Goal: Task Accomplishment & Management: Complete application form

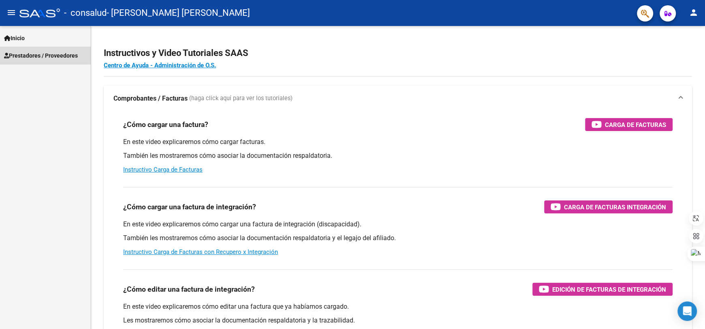
click at [63, 55] on span "Prestadores / Proveedores" at bounding box center [41, 55] width 74 height 9
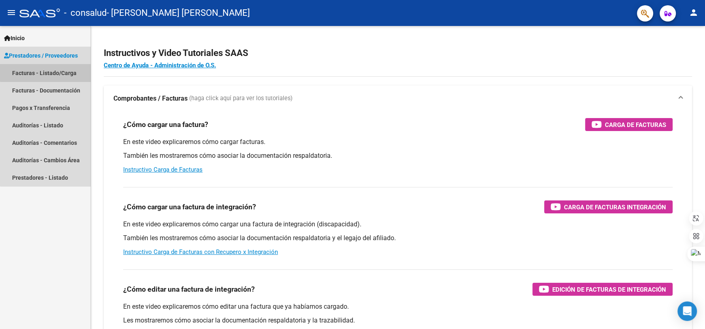
click at [59, 69] on link "Facturas - Listado/Carga" at bounding box center [45, 72] width 90 height 17
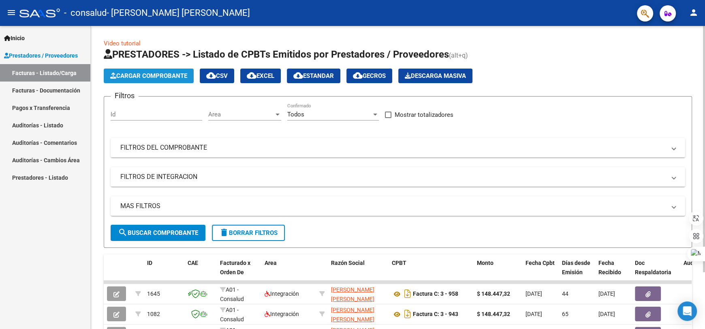
click at [156, 73] on span "Cargar Comprobante" at bounding box center [148, 75] width 77 height 7
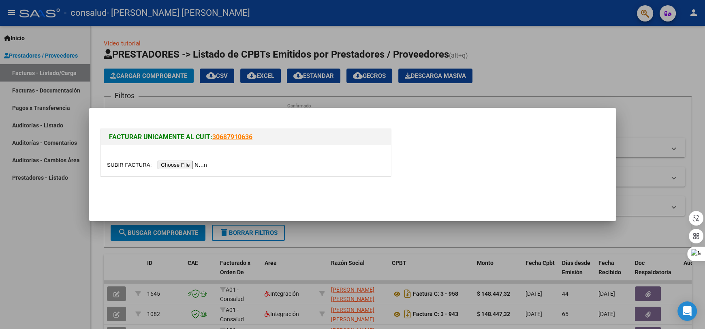
click at [194, 163] on input "file" at bounding box center [158, 164] width 103 height 9
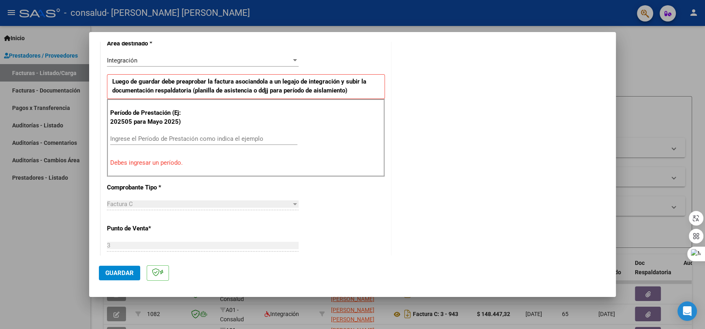
scroll to position [195, 0]
click at [210, 134] on input "Ingrese el Período de Prestación como indica el ejemplo" at bounding box center [203, 137] width 187 height 7
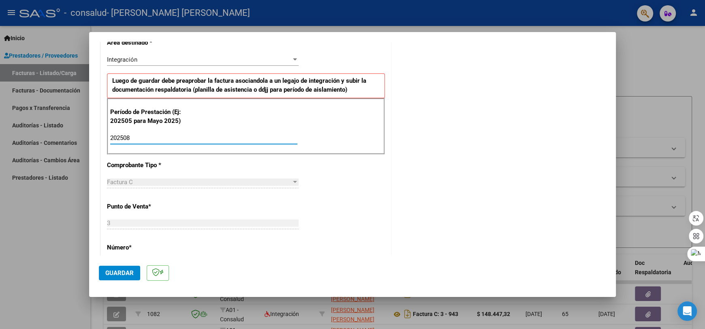
type input "202508"
click at [257, 240] on div "CUIT * 27-32502989-2 Ingresar CUIT ANALISIS PRESTADOR [PERSON_NAME] [DATE][PERS…" at bounding box center [246, 254] width 290 height 610
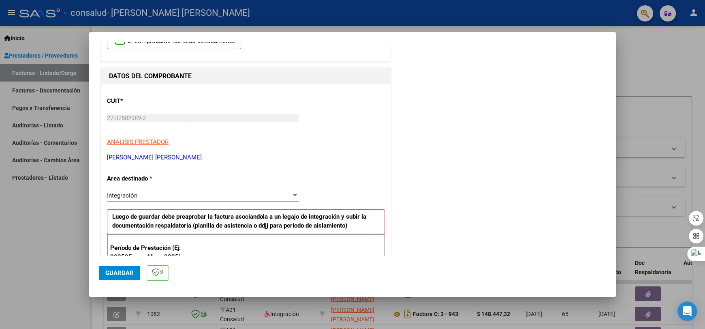
scroll to position [0, 0]
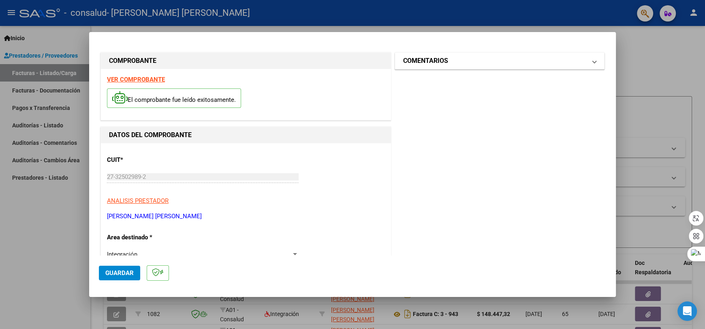
click at [543, 61] on mat-panel-title "COMENTARIOS" at bounding box center [494, 61] width 183 height 10
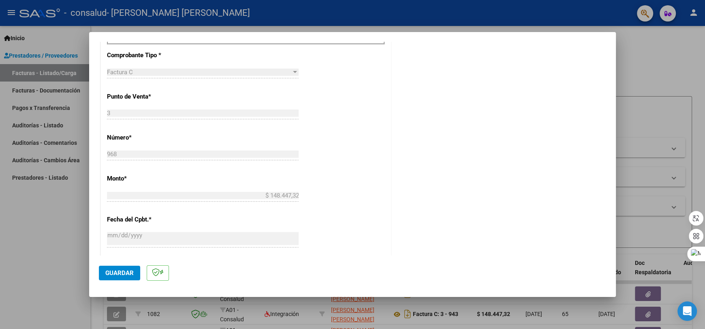
scroll to position [306, 0]
click at [119, 274] on span "Guardar" at bounding box center [119, 272] width 28 height 7
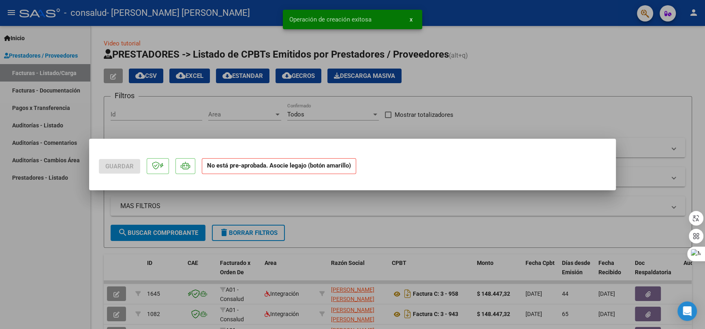
scroll to position [0, 0]
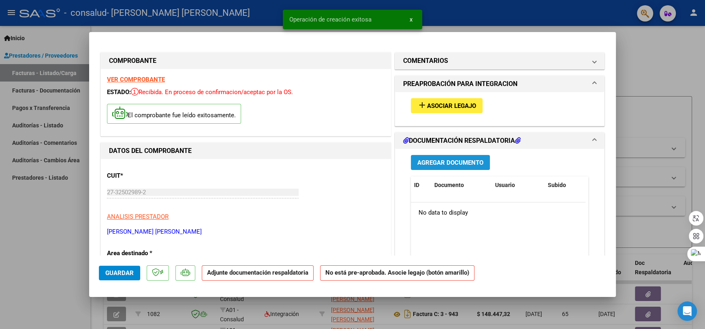
click at [455, 163] on span "Agregar Documento" at bounding box center [450, 162] width 66 height 7
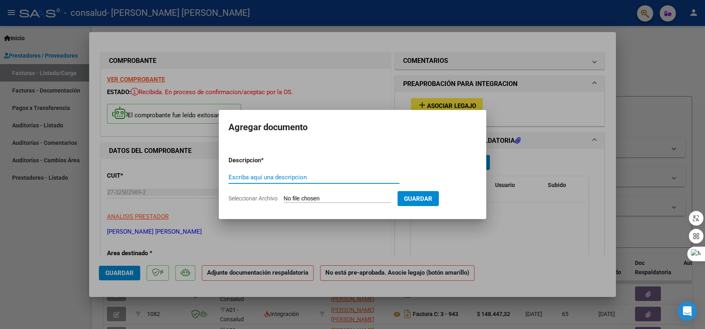
click at [502, 210] on div at bounding box center [352, 164] width 705 height 329
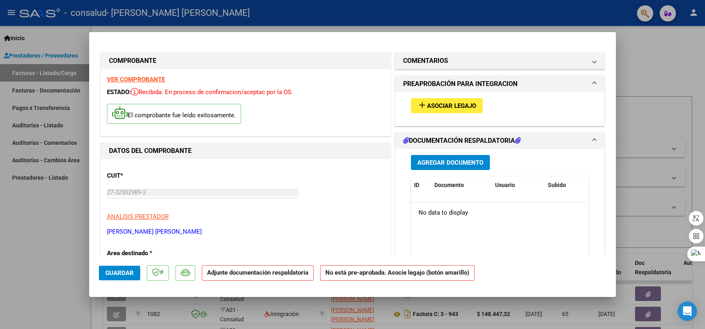
click at [508, 138] on h1 "DOCUMENTACIÓN RESPALDATORIA" at bounding box center [462, 141] width 118 height 10
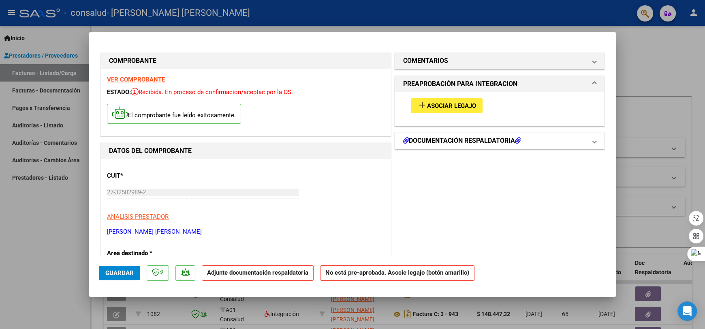
click at [508, 138] on h1 "DOCUMENTACIÓN RESPALDATORIA" at bounding box center [462, 141] width 118 height 10
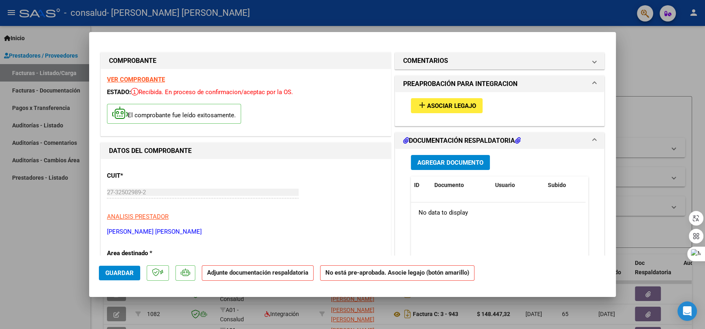
click at [424, 137] on h1 "DOCUMENTACIÓN RESPALDATORIA" at bounding box center [462, 141] width 118 height 10
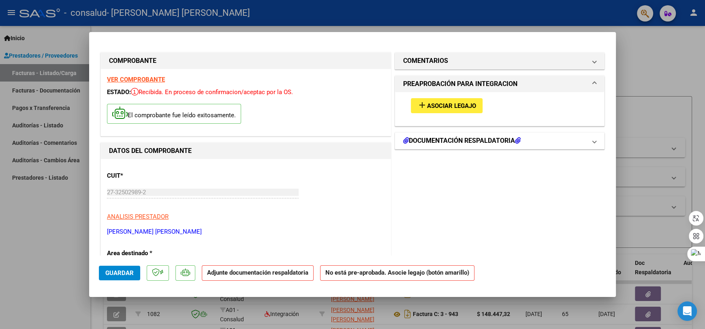
click at [424, 137] on h1 "DOCUMENTACIÓN RESPALDATORIA" at bounding box center [462, 141] width 118 height 10
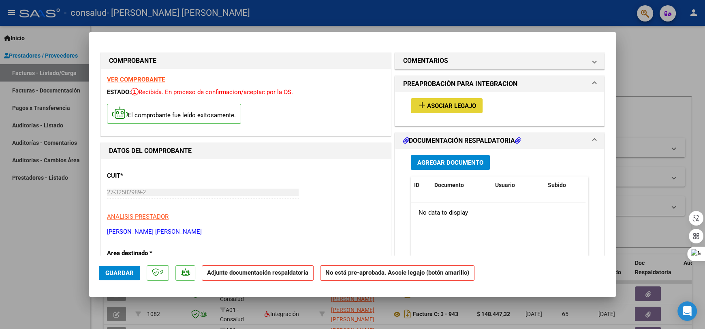
click at [439, 107] on span "Asociar Legajo" at bounding box center [451, 105] width 49 height 7
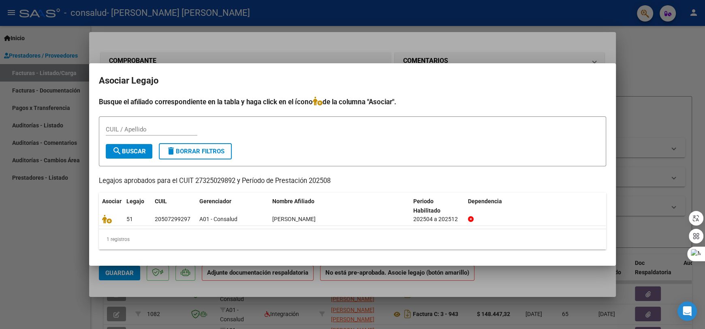
click at [620, 74] on div at bounding box center [352, 164] width 705 height 329
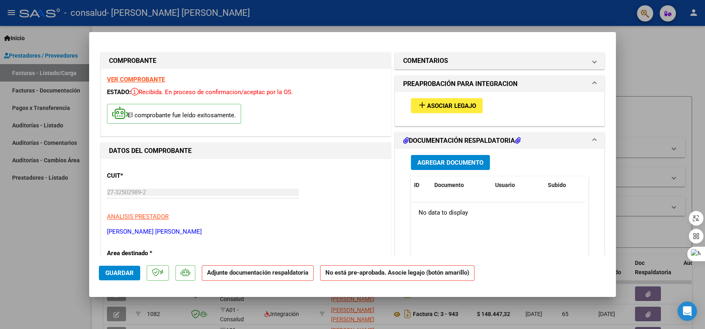
click at [280, 277] on p "Adjunte documentación respaldatoria" at bounding box center [258, 273] width 112 height 16
click at [457, 163] on span "Agregar Documento" at bounding box center [450, 162] width 66 height 7
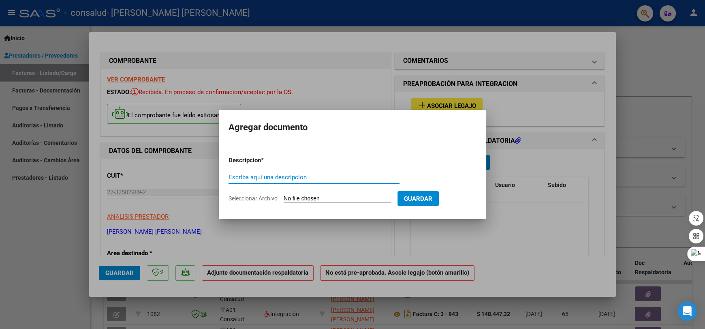
click at [369, 176] on input "Escriba aquí una descripcion" at bounding box center [314, 176] width 171 height 7
type input "Planilla de Asistencia"
click at [363, 198] on input "Seleccionar Archivo" at bounding box center [337, 199] width 107 height 8
type input "C:\fakepath\[PERSON_NAME] Agosto.pdf"
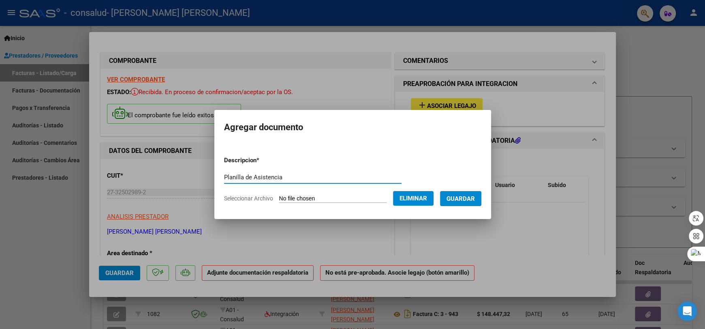
click at [313, 177] on input "Planilla de Asistencia" at bounding box center [312, 176] width 177 height 7
type input "Planilla de Asistencia [DATE]"
click at [472, 197] on span "Guardar" at bounding box center [461, 198] width 28 height 7
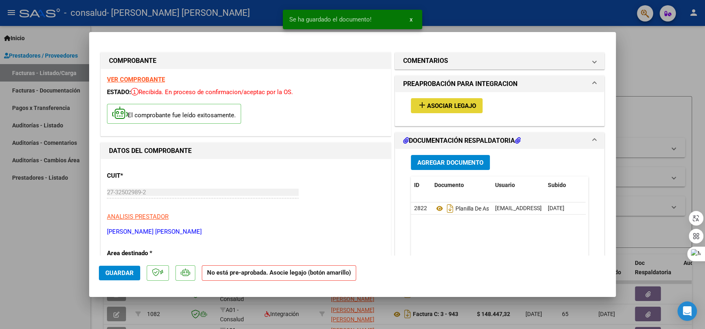
click at [459, 109] on span "Asociar Legajo" at bounding box center [451, 105] width 49 height 7
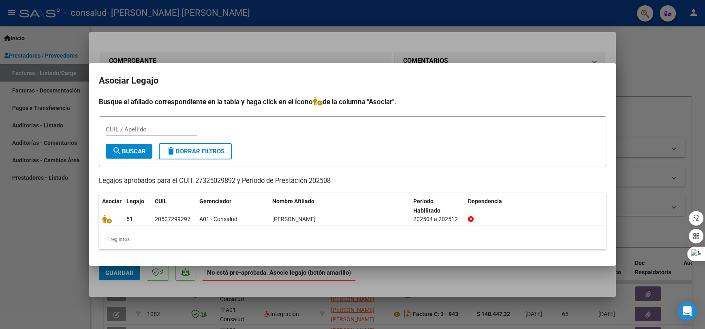
click at [385, 286] on div at bounding box center [352, 164] width 705 height 329
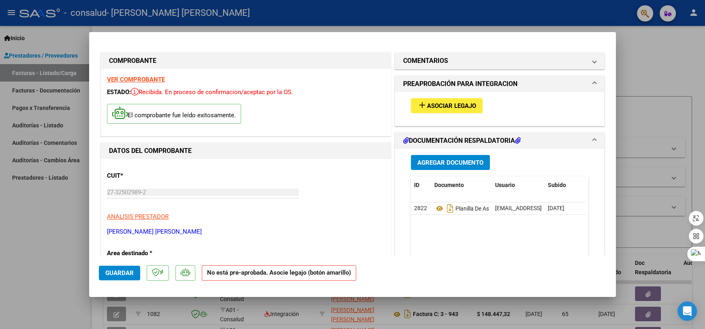
click at [593, 81] on span at bounding box center [594, 84] width 3 height 10
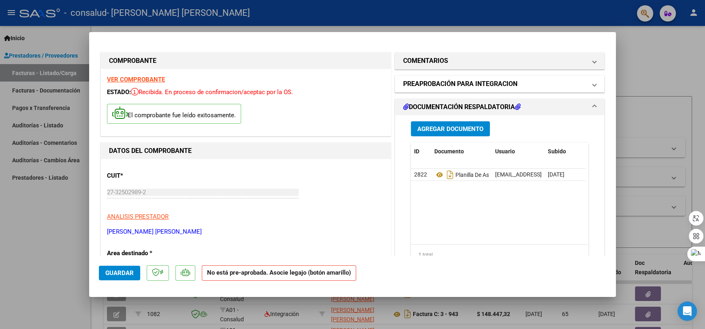
click at [593, 81] on span at bounding box center [594, 84] width 3 height 10
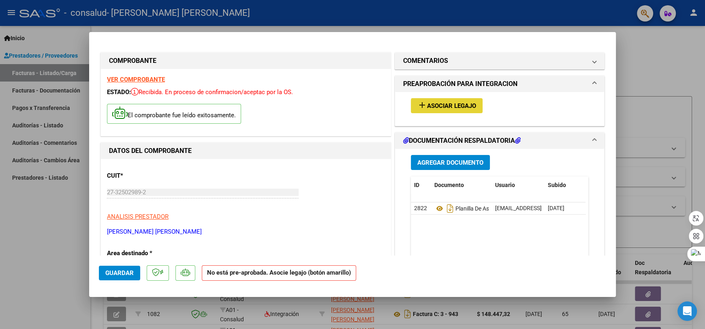
click at [462, 107] on span "Asociar Legajo" at bounding box center [451, 105] width 49 height 7
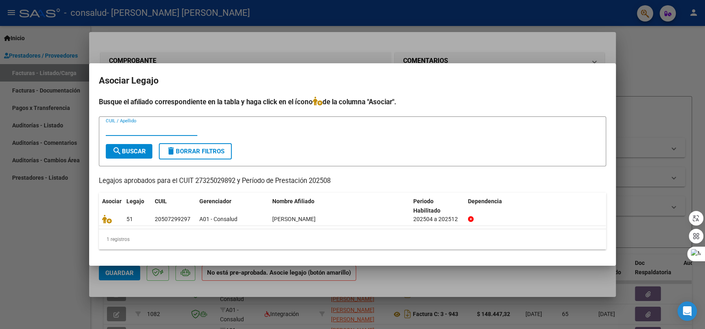
click at [626, 139] on div at bounding box center [352, 164] width 705 height 329
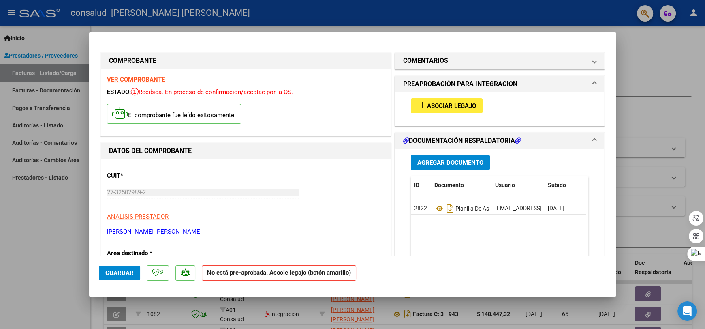
click at [117, 272] on span "Guardar" at bounding box center [119, 272] width 28 height 7
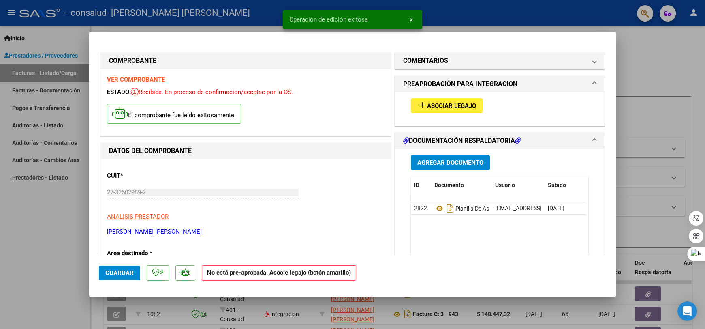
click at [72, 254] on div at bounding box center [352, 164] width 705 height 329
type input "$ 0,00"
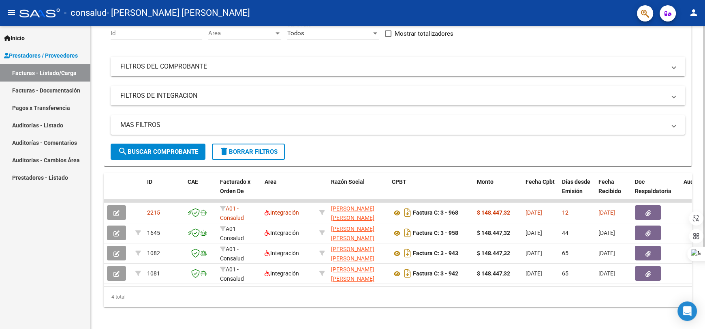
scroll to position [90, 0]
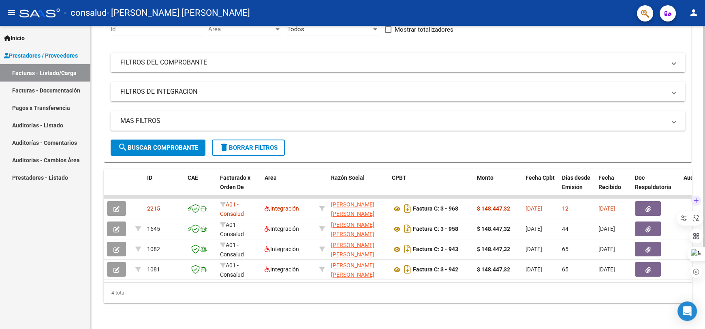
click at [698, 224] on body "menu - consalud - [PERSON_NAME] [PERSON_NAME] person Inicio Instructivos Contac…" at bounding box center [352, 164] width 705 height 329
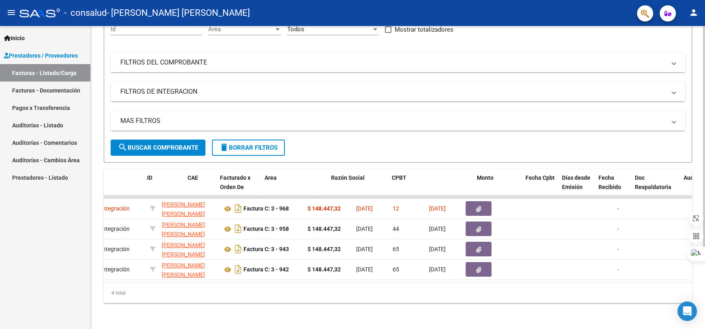
scroll to position [0, 0]
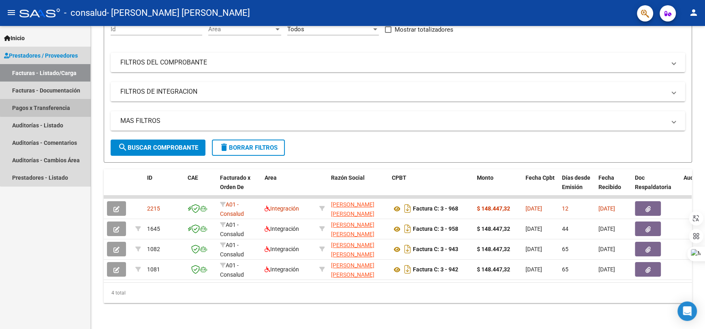
click at [71, 102] on link "Pagos x Transferencia" at bounding box center [45, 107] width 90 height 17
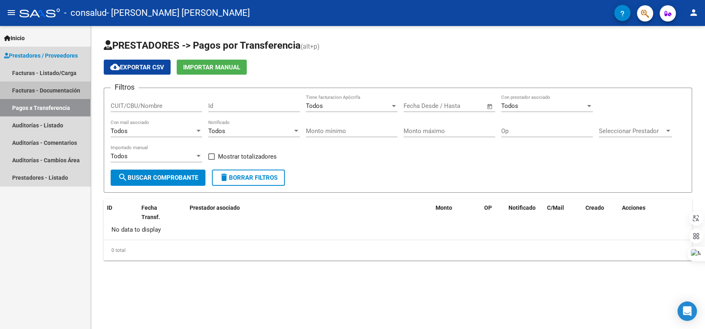
click at [70, 90] on link "Facturas - Documentación" at bounding box center [45, 89] width 90 height 17
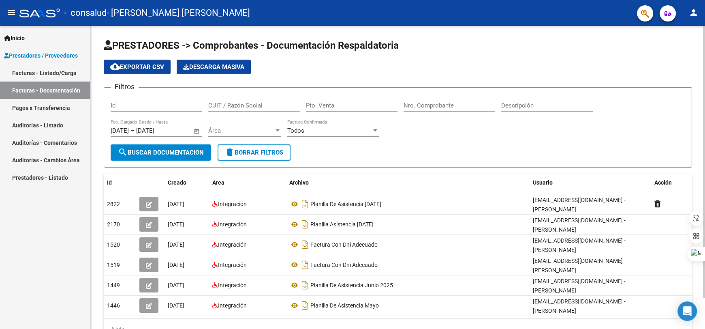
click at [704, 86] on div at bounding box center [704, 161] width 2 height 271
click at [36, 71] on link "Facturas - Listado/Carga" at bounding box center [45, 72] width 90 height 17
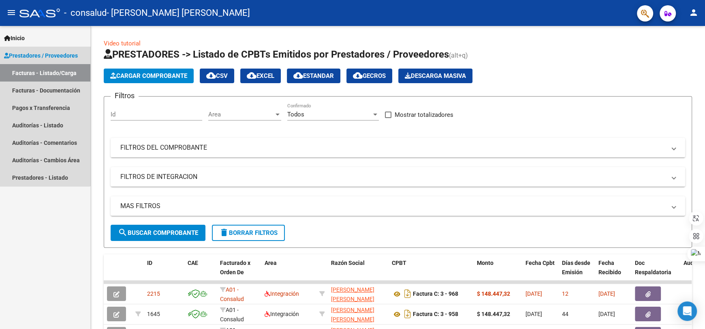
click at [45, 53] on span "Prestadores / Proveedores" at bounding box center [41, 55] width 74 height 9
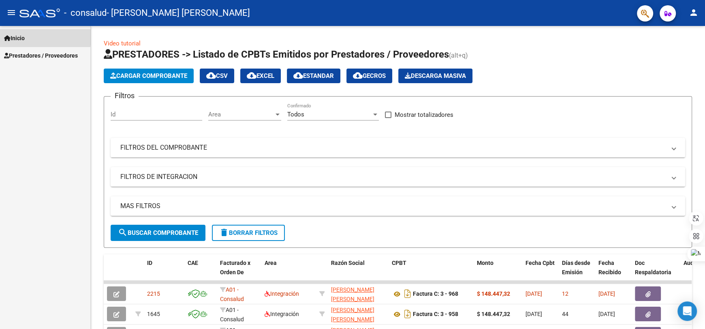
click at [35, 35] on link "Inicio" at bounding box center [45, 37] width 90 height 17
